Goal: Task Accomplishment & Management: Complete application form

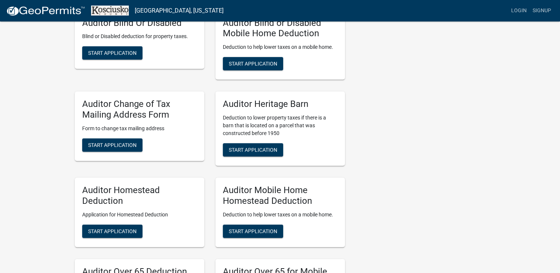
scroll to position [370, 0]
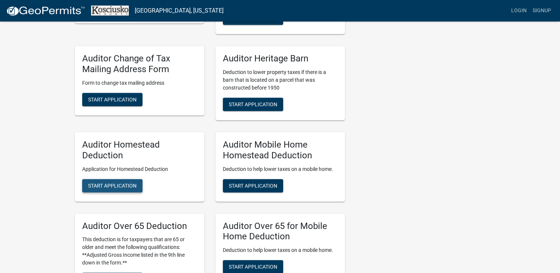
click at [116, 188] on span "Start Application" at bounding box center [112, 185] width 48 height 6
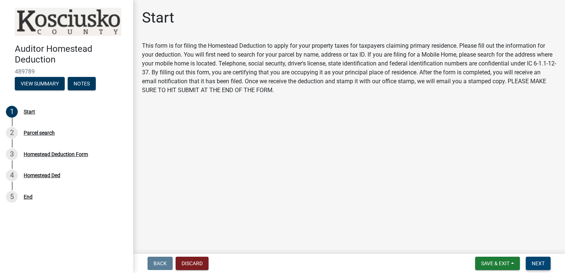
click at [543, 262] on span "Next" at bounding box center [538, 263] width 13 height 6
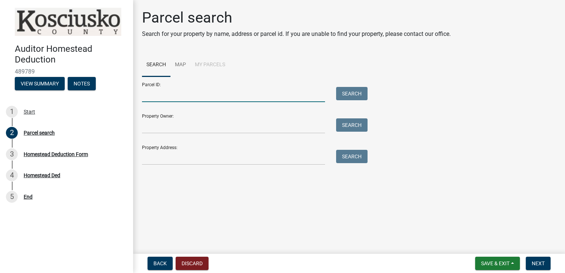
click at [160, 94] on input "Parcel ID:" at bounding box center [233, 94] width 183 height 15
type input "43-11-25-400-367.000-033"
click at [353, 95] on button "Search" at bounding box center [351, 93] width 31 height 13
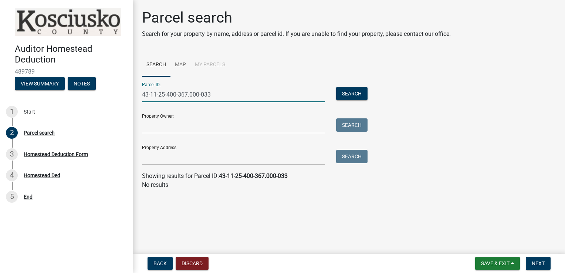
drag, startPoint x: 217, startPoint y: 94, endPoint x: 99, endPoint y: 95, distance: 118.0
click at [107, 94] on div "Auditor Homestead Deduction 489789 View Summary Notes 1 Start 2 Parcel search 3…" at bounding box center [282, 136] width 565 height 273
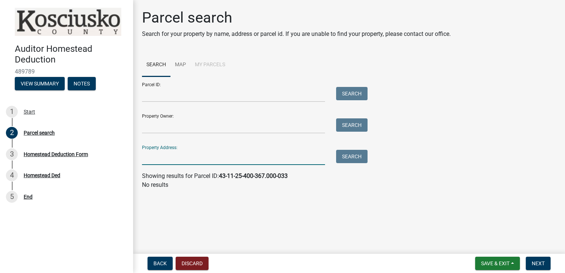
click at [170, 156] on input "Property Address:" at bounding box center [233, 157] width 183 height 15
click at [350, 157] on button "Search" at bounding box center [351, 156] width 31 height 13
click at [195, 161] on input "3047 Procyon" at bounding box center [233, 157] width 183 height 15
type input "3"
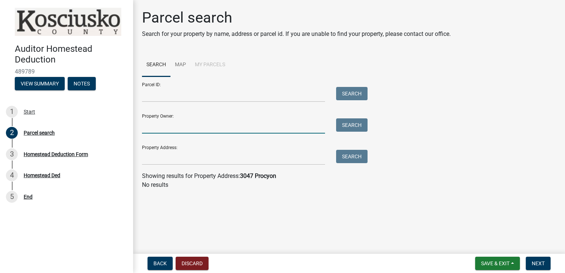
click at [165, 127] on input "Property Owner:" at bounding box center [233, 125] width 183 height 15
type input "[PERSON_NAME]"
click at [361, 128] on button "Search" at bounding box center [351, 124] width 31 height 13
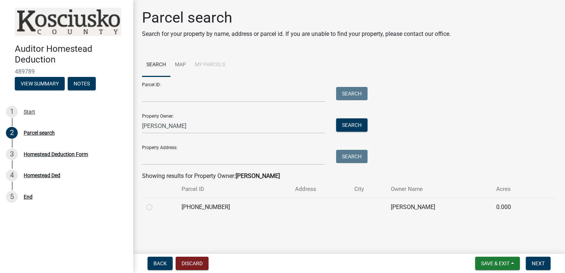
click at [155, 203] on label at bounding box center [155, 203] width 0 height 0
click at [155, 207] on input "radio" at bounding box center [157, 205] width 5 height 5
radio input "true"
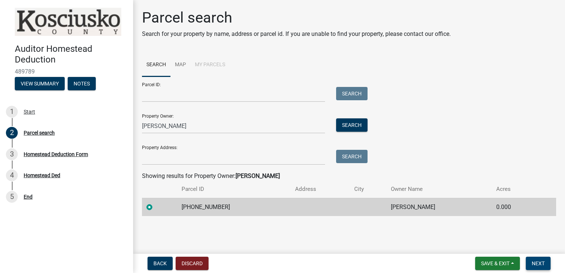
click at [540, 262] on span "Next" at bounding box center [538, 263] width 13 height 6
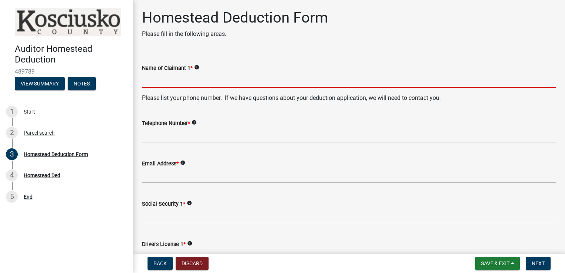
click at [172, 81] on input "Name of Claimant 1 *" at bounding box center [349, 79] width 414 height 15
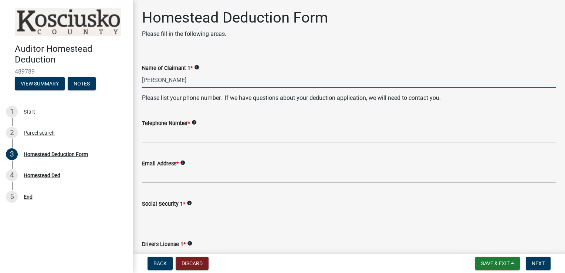
type input "[PERSON_NAME]"
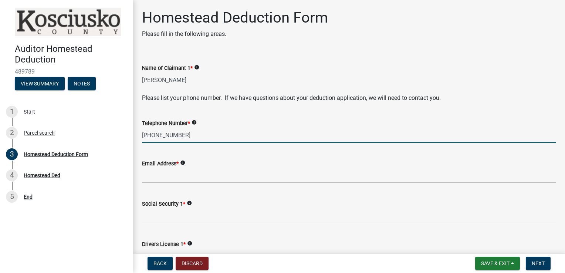
type input "[PHONE_NUMBER]"
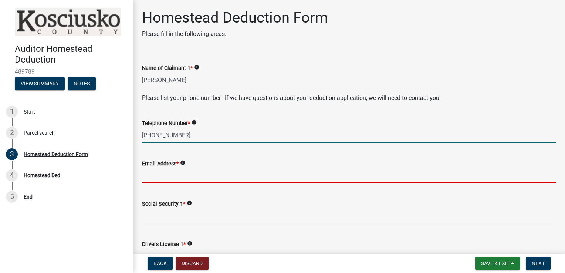
click at [206, 168] on input "Email Address *" at bounding box center [349, 175] width 414 height 15
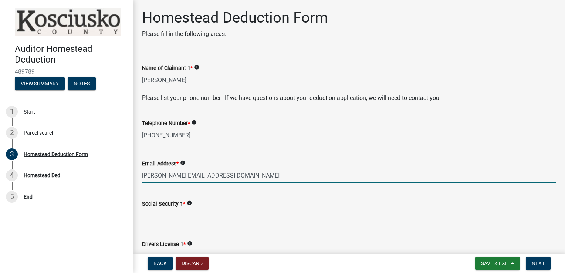
type input "[PERSON_NAME][EMAIL_ADDRESS][DOMAIN_NAME]"
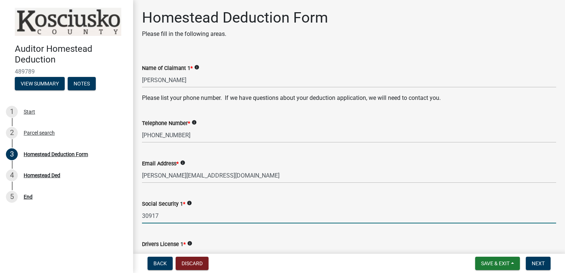
type input "30917"
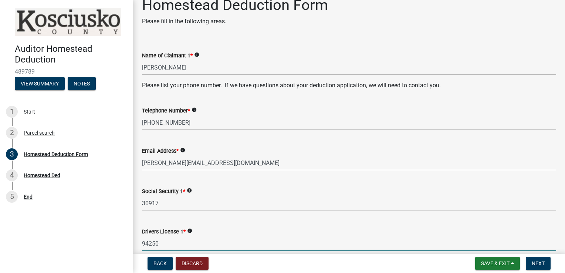
scroll to position [124, 0]
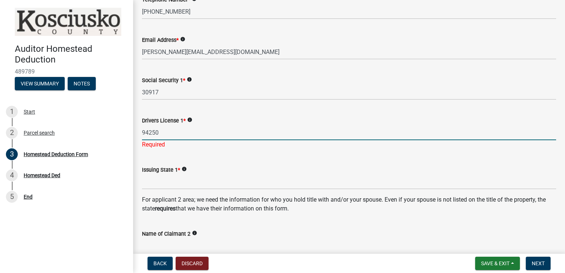
type input "94250"
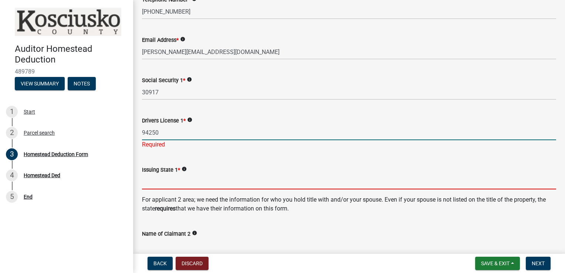
click at [199, 178] on input "Issuing State 1 *" at bounding box center [349, 181] width 414 height 15
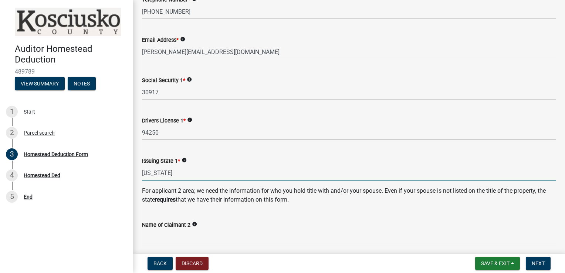
type input "[US_STATE]"
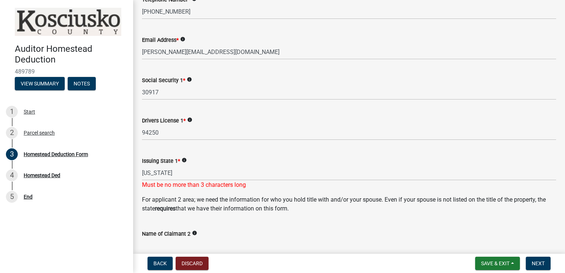
scroll to position [126, 0]
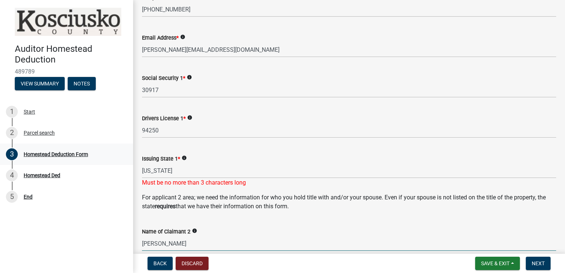
type input "[PERSON_NAME]"
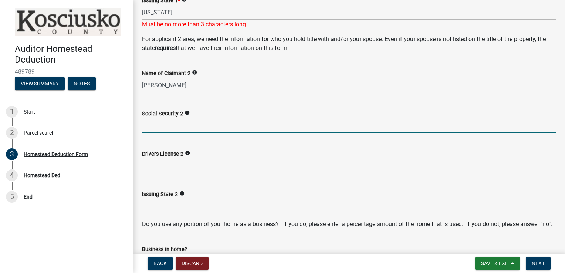
click at [170, 126] on input "Social Security 2" at bounding box center [349, 125] width 414 height 15
type input "76234"
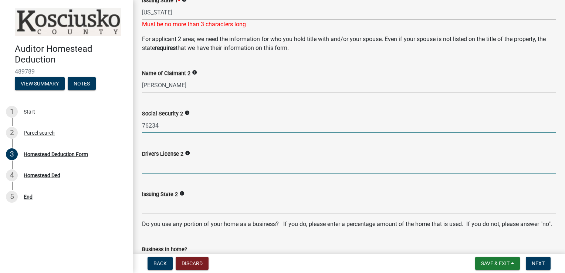
click at [158, 163] on input "Drivers License 2" at bounding box center [349, 165] width 414 height 15
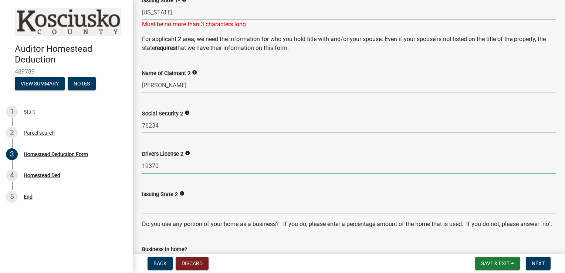
type input "19370"
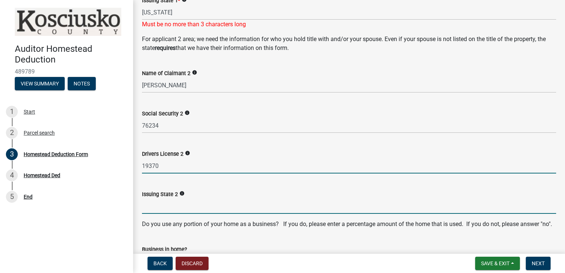
click at [186, 208] on input "Issuing State 2" at bounding box center [349, 206] width 414 height 15
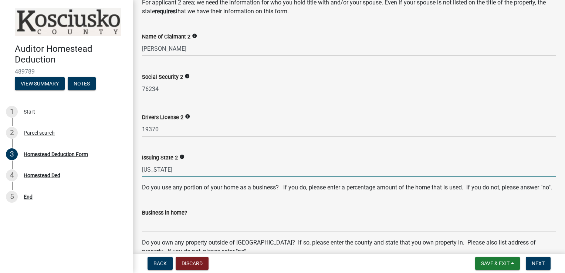
scroll to position [358, 0]
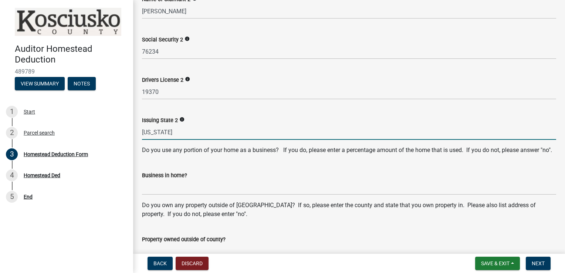
type input "[US_STATE]"
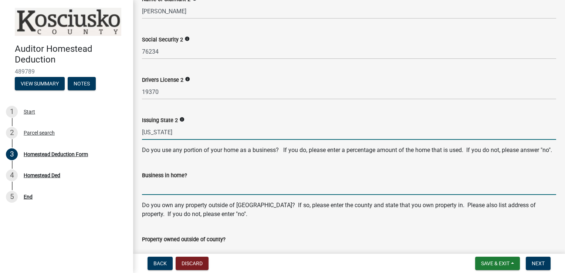
click at [251, 195] on form "Business in home?" at bounding box center [349, 183] width 414 height 24
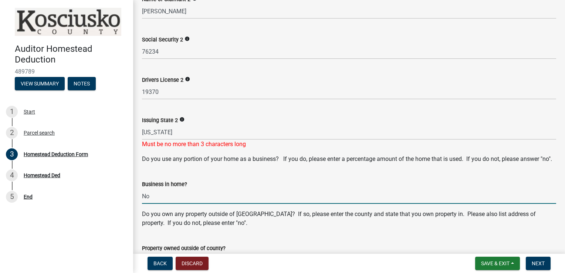
type input "No"
click at [266, 189] on div "Business in home?" at bounding box center [349, 184] width 414 height 9
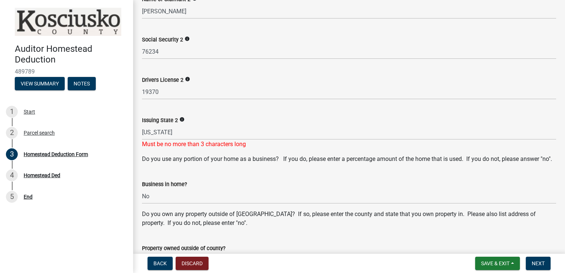
scroll to position [136, 0]
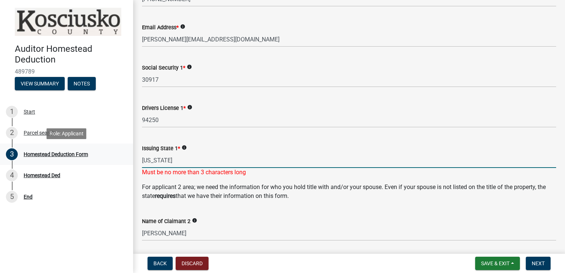
drag, startPoint x: 193, startPoint y: 155, endPoint x: 70, endPoint y: 148, distance: 123.7
click at [82, 155] on div "Auditor Homestead Deduction 489789 View Summary Notes 1 Start 2 Parcel search 3…" at bounding box center [282, 136] width 565 height 273
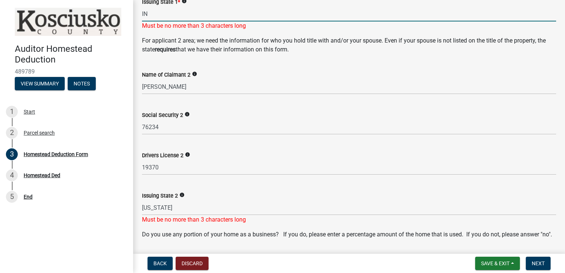
scroll to position [284, 0]
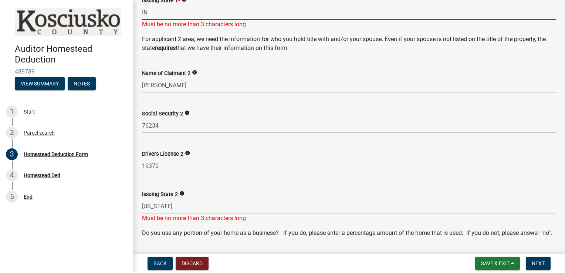
type input "IN"
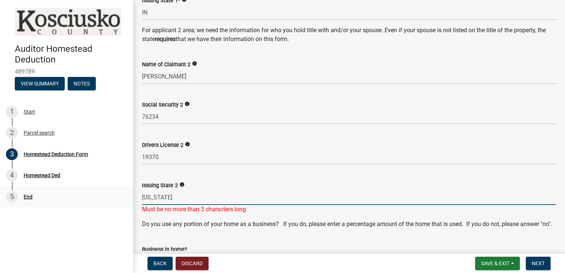
drag, startPoint x: 190, startPoint y: 209, endPoint x: 76, endPoint y: 186, distance: 115.9
click at [87, 201] on div "Auditor Homestead Deduction 489789 View Summary Notes 1 Start 2 Parcel search 3…" at bounding box center [282, 136] width 565 height 273
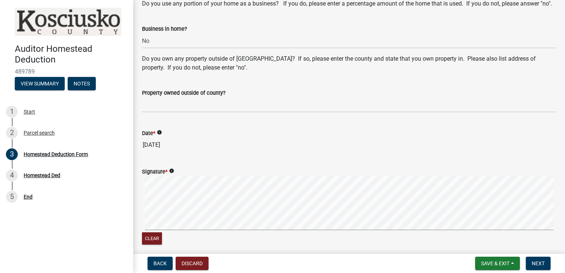
scroll to position [506, 0]
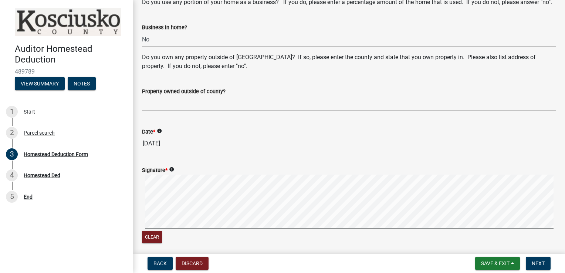
type input "IN"
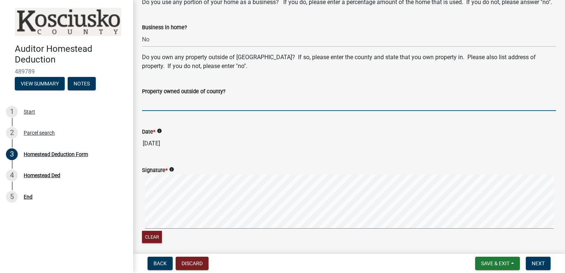
click at [176, 111] on input "Property owned outside of county?" at bounding box center [349, 103] width 414 height 15
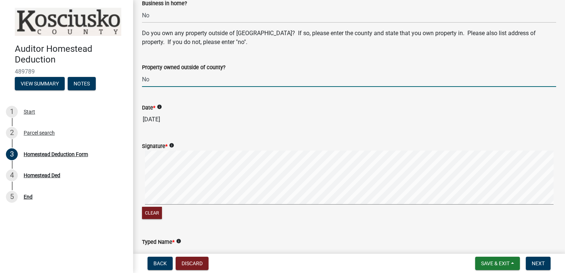
scroll to position [534, 0]
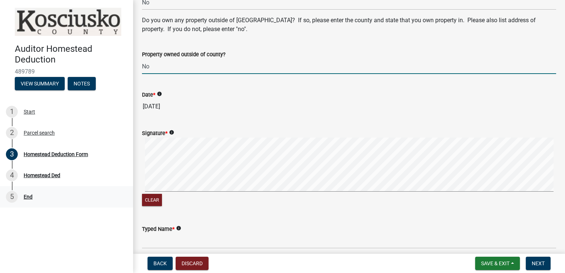
type input "No"
click at [337, 131] on form "Signature * info Clear" at bounding box center [349, 164] width 414 height 88
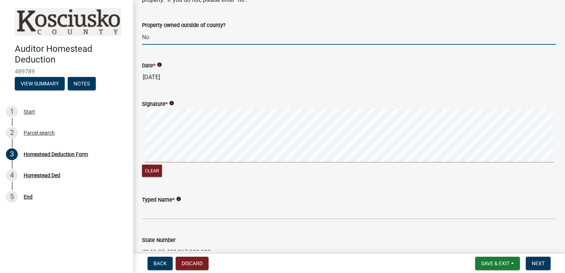
scroll to position [608, 0]
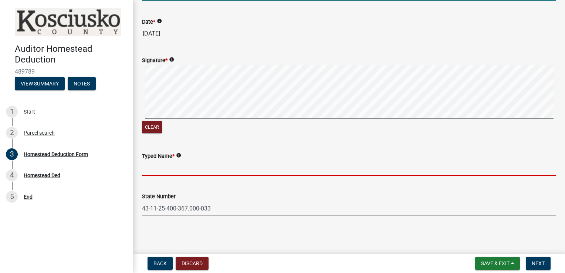
click at [170, 176] on input "Typed Name *" at bounding box center [349, 168] width 414 height 15
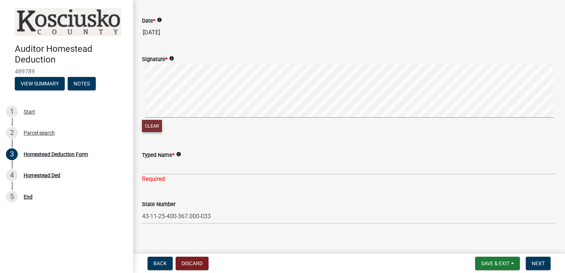
click at [153, 132] on button "Clear" at bounding box center [152, 126] width 20 height 12
click at [179, 120] on signature-pad at bounding box center [349, 92] width 414 height 56
click at [155, 132] on button "Clear" at bounding box center [152, 126] width 20 height 12
click at [161, 129] on button "Clear" at bounding box center [152, 126] width 20 height 12
click at [301, 131] on div "Clear" at bounding box center [349, 99] width 414 height 70
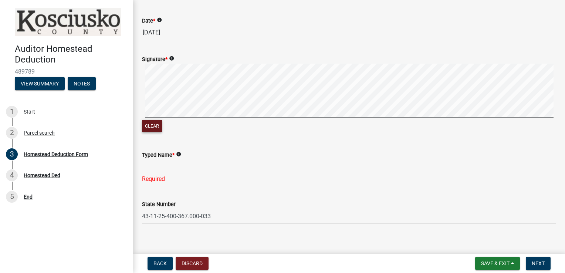
click at [153, 132] on button "Clear" at bounding box center [152, 126] width 20 height 12
click at [150, 132] on button "Clear" at bounding box center [152, 126] width 20 height 12
click at [149, 132] on button "Clear" at bounding box center [152, 126] width 20 height 12
click at [154, 132] on button "Clear" at bounding box center [152, 126] width 20 height 12
click at [141, 134] on div "Signature * info Clear" at bounding box center [348, 90] width 425 height 88
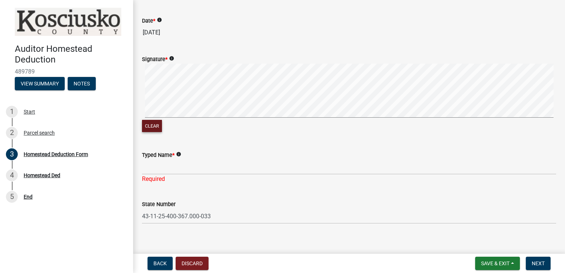
click at [155, 132] on button "Clear" at bounding box center [152, 126] width 20 height 12
click at [152, 132] on button "Clear" at bounding box center [152, 126] width 20 height 12
click at [151, 132] on button "Clear" at bounding box center [152, 126] width 20 height 12
click at [149, 132] on button "Clear" at bounding box center [152, 126] width 20 height 12
click at [151, 132] on button "Clear" at bounding box center [152, 126] width 20 height 12
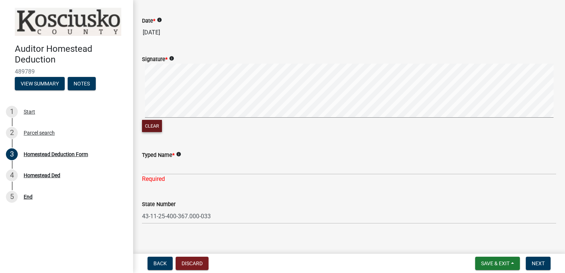
click at [157, 132] on button "Clear" at bounding box center [152, 126] width 20 height 12
click at [154, 132] on button "Clear" at bounding box center [152, 126] width 20 height 12
click at [146, 132] on button "Clear" at bounding box center [152, 126] width 20 height 12
click at [151, 132] on button "Clear" at bounding box center [152, 126] width 20 height 12
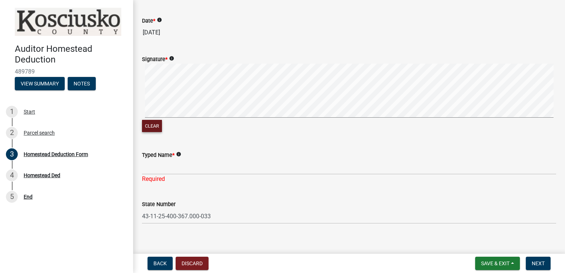
click at [152, 128] on div "Clear" at bounding box center [349, 99] width 414 height 70
click at [153, 132] on button "Clear" at bounding box center [152, 126] width 20 height 12
click at [167, 128] on div "Clear" at bounding box center [349, 99] width 414 height 70
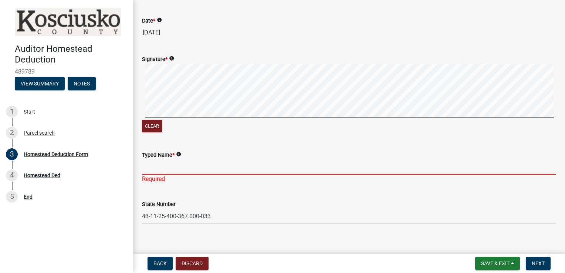
click at [164, 173] on input "Typed Name *" at bounding box center [349, 166] width 414 height 15
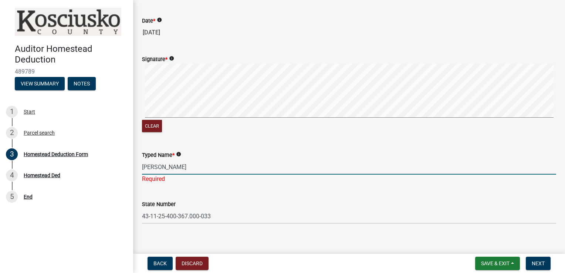
type input "[PERSON_NAME]"
click at [284, 199] on div "State Number 43-11-25-400-367.000-033" at bounding box center [349, 206] width 414 height 34
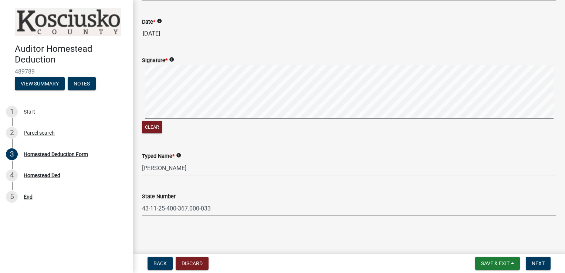
scroll to position [615, 0]
click at [537, 264] on span "Next" at bounding box center [538, 263] width 13 height 6
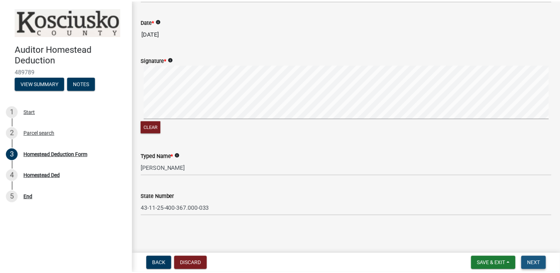
scroll to position [0, 0]
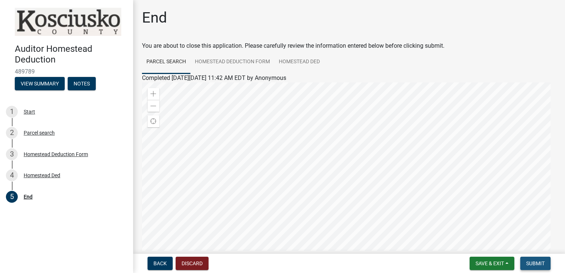
click at [538, 264] on span "Submit" at bounding box center [535, 263] width 18 height 6
